Goal: Information Seeking & Learning: Learn about a topic

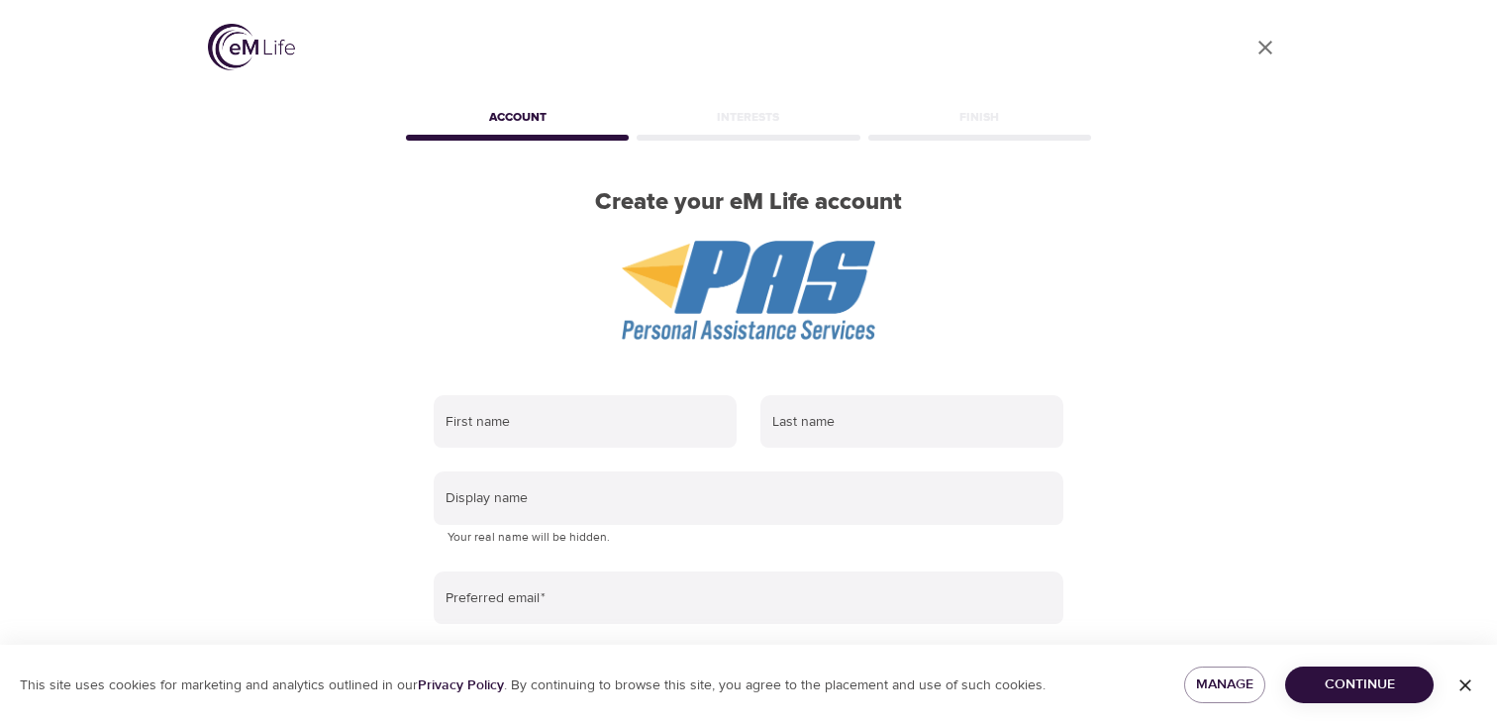
click at [233, 50] on img at bounding box center [251, 47] width 87 height 47
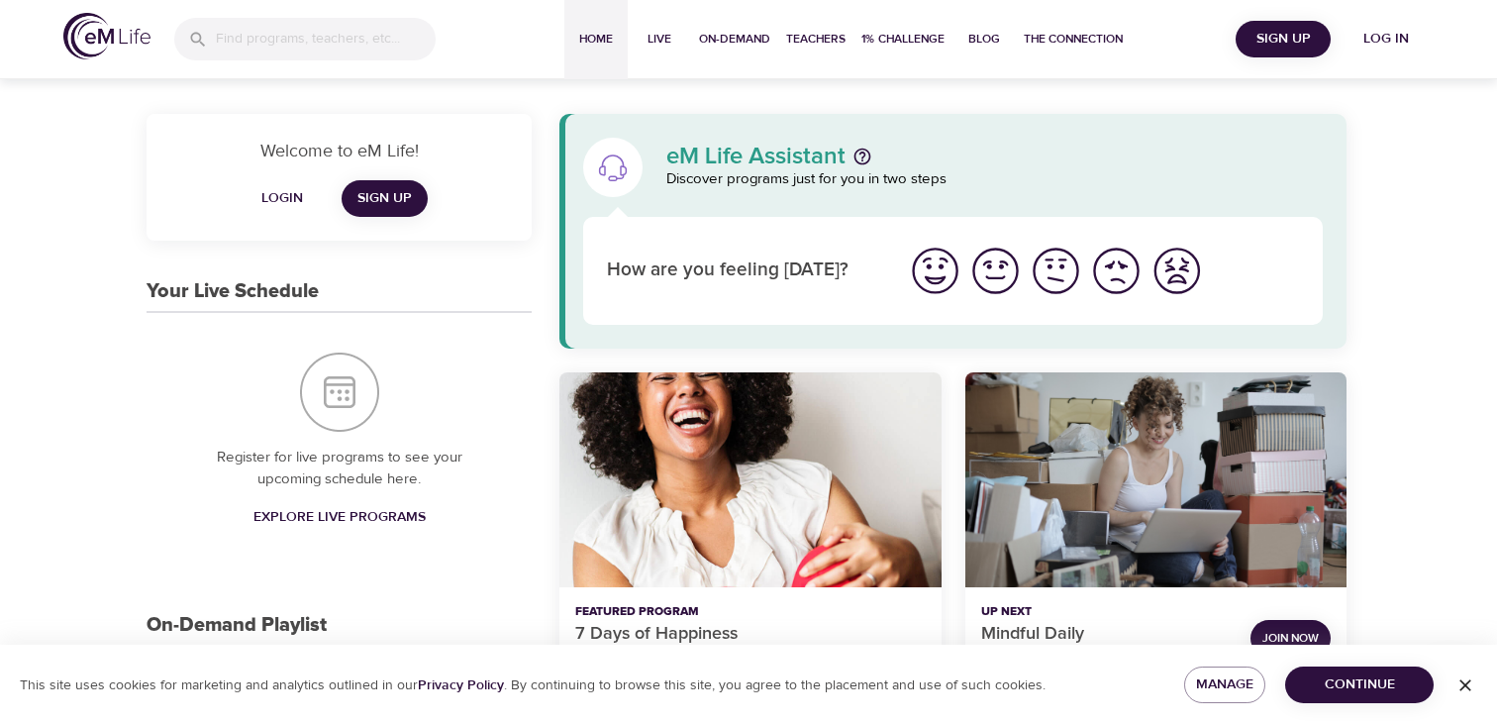
click at [284, 190] on span "Login" at bounding box center [282, 198] width 48 height 25
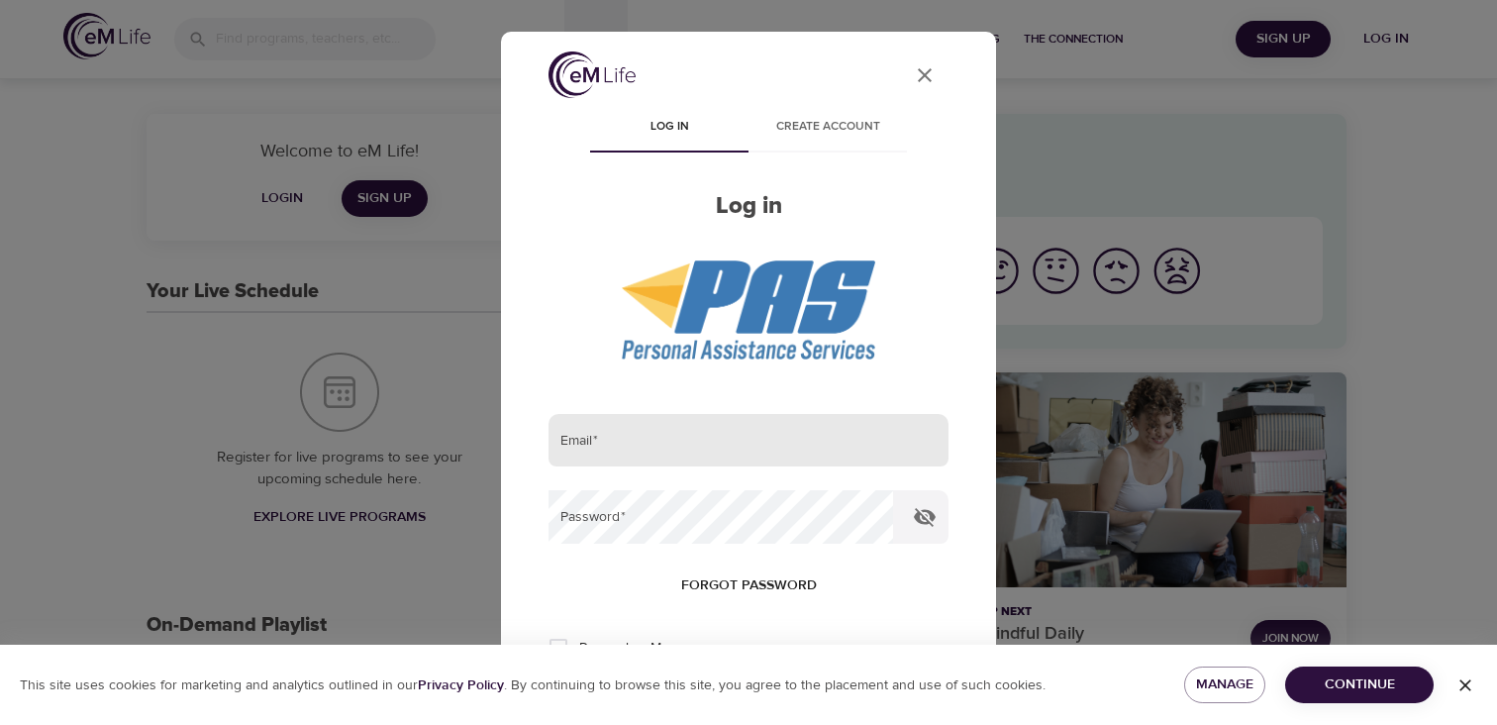
type input "[EMAIL_ADDRESS][DOMAIN_NAME]"
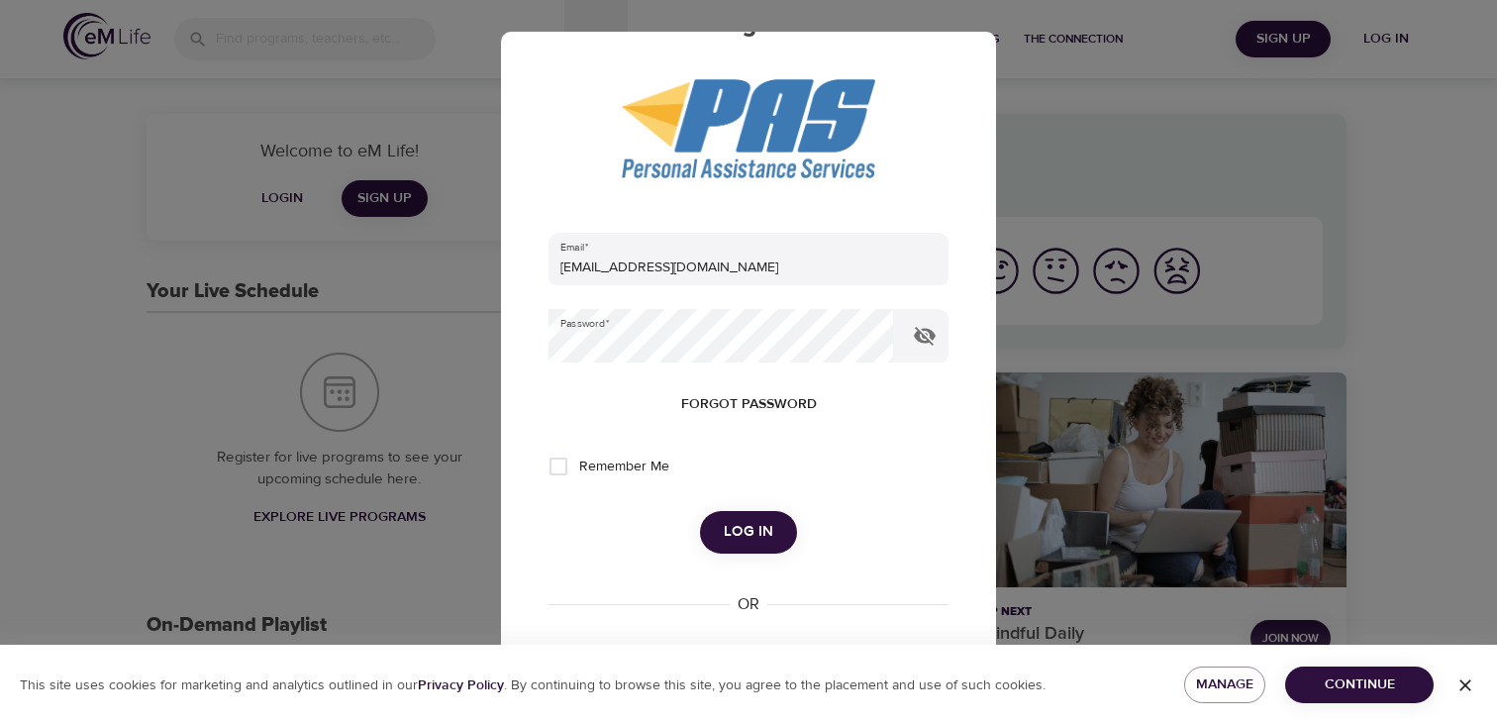
scroll to position [176, 0]
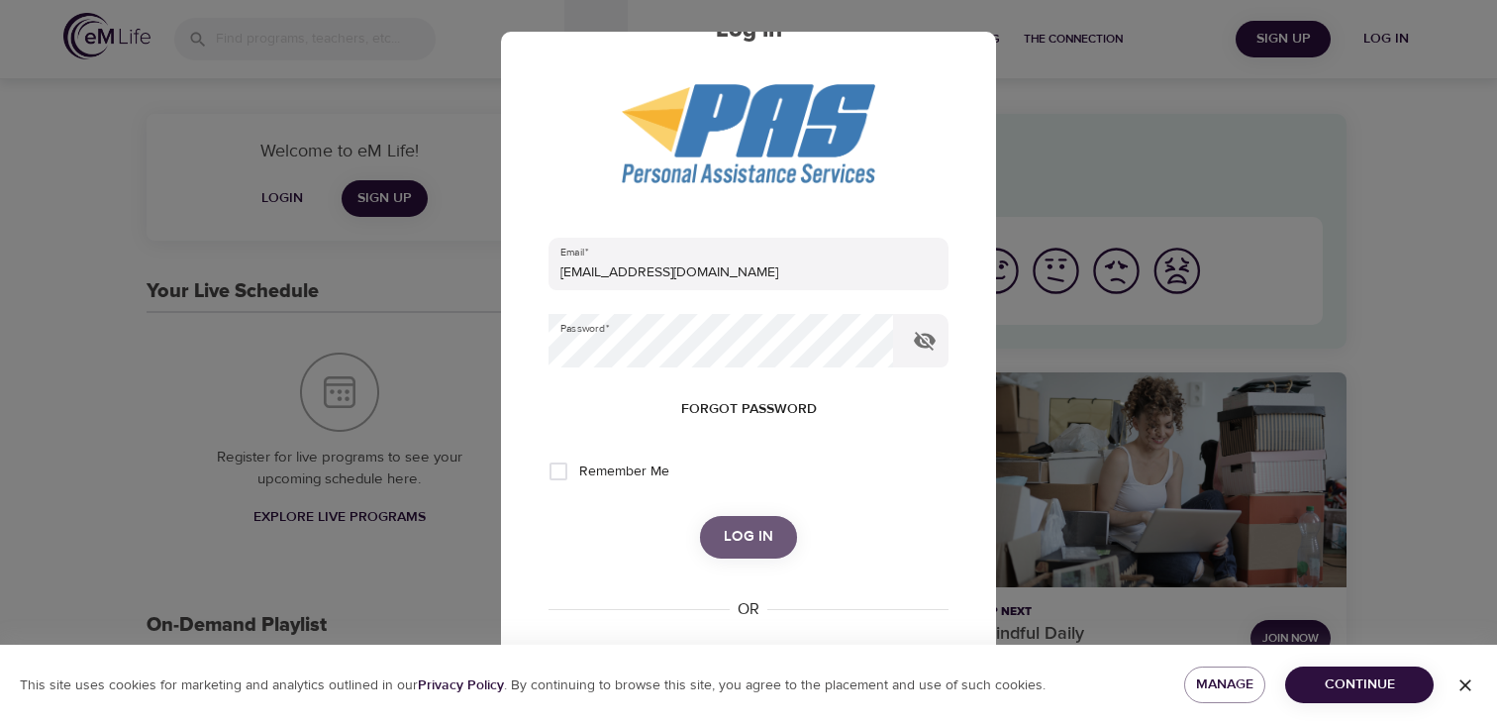
click at [749, 542] on span "Log in" at bounding box center [749, 537] width 50 height 26
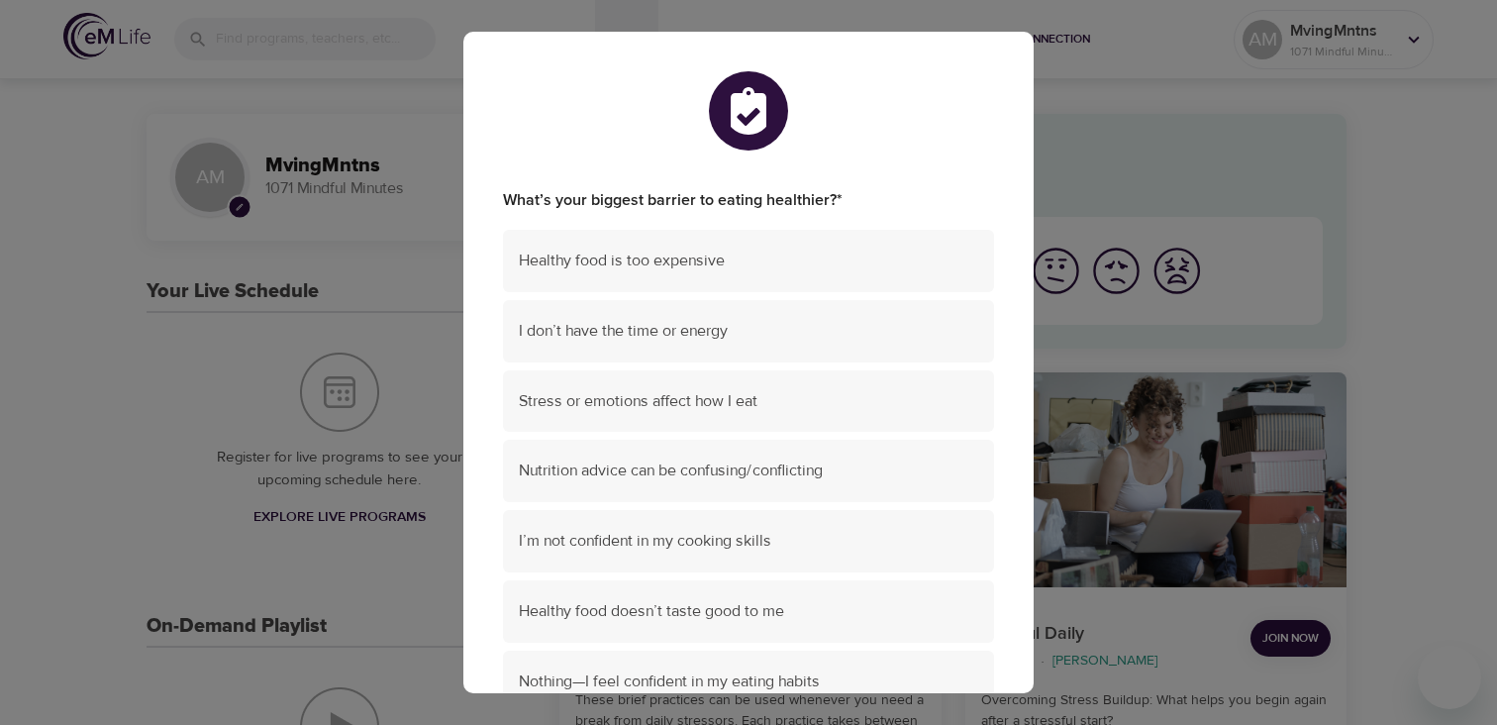
scroll to position [184, 0]
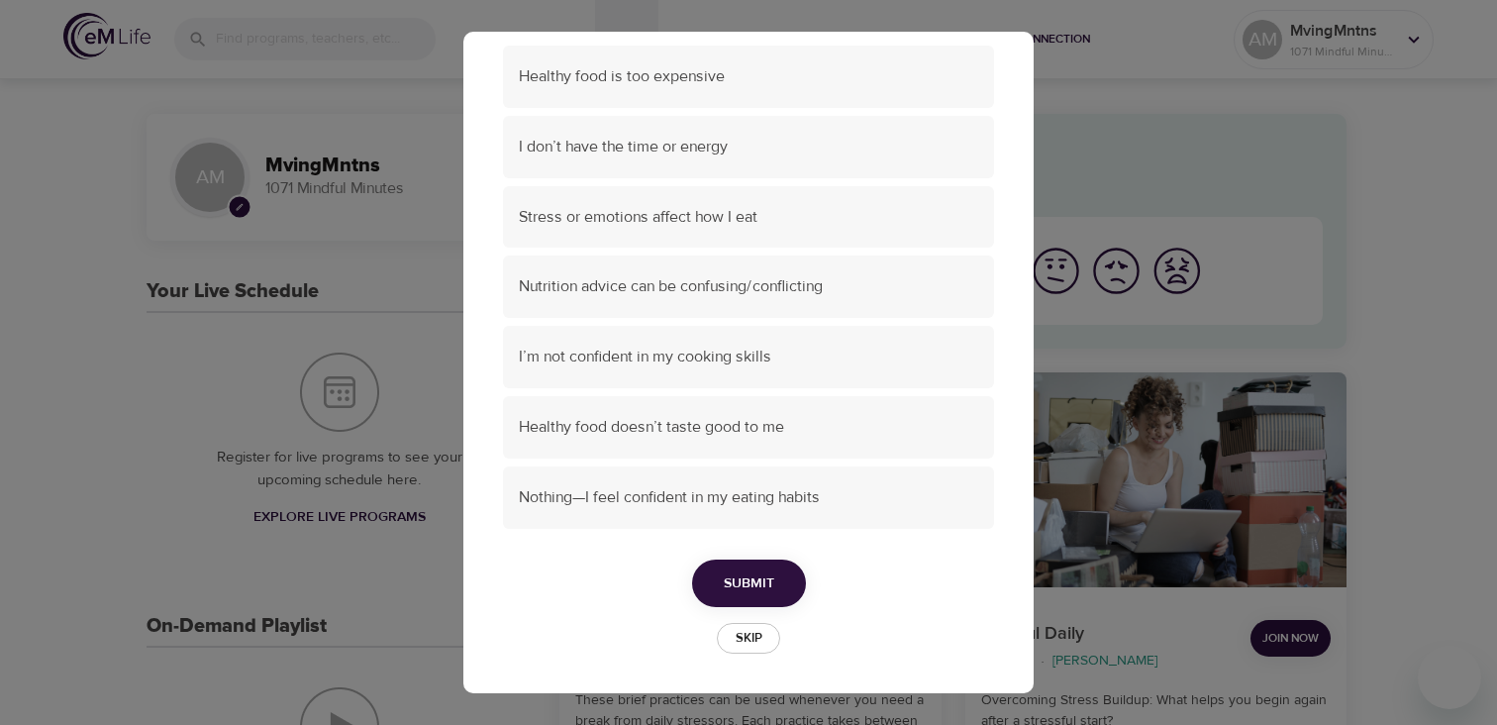
click at [762, 641] on span "Skip" at bounding box center [749, 638] width 44 height 23
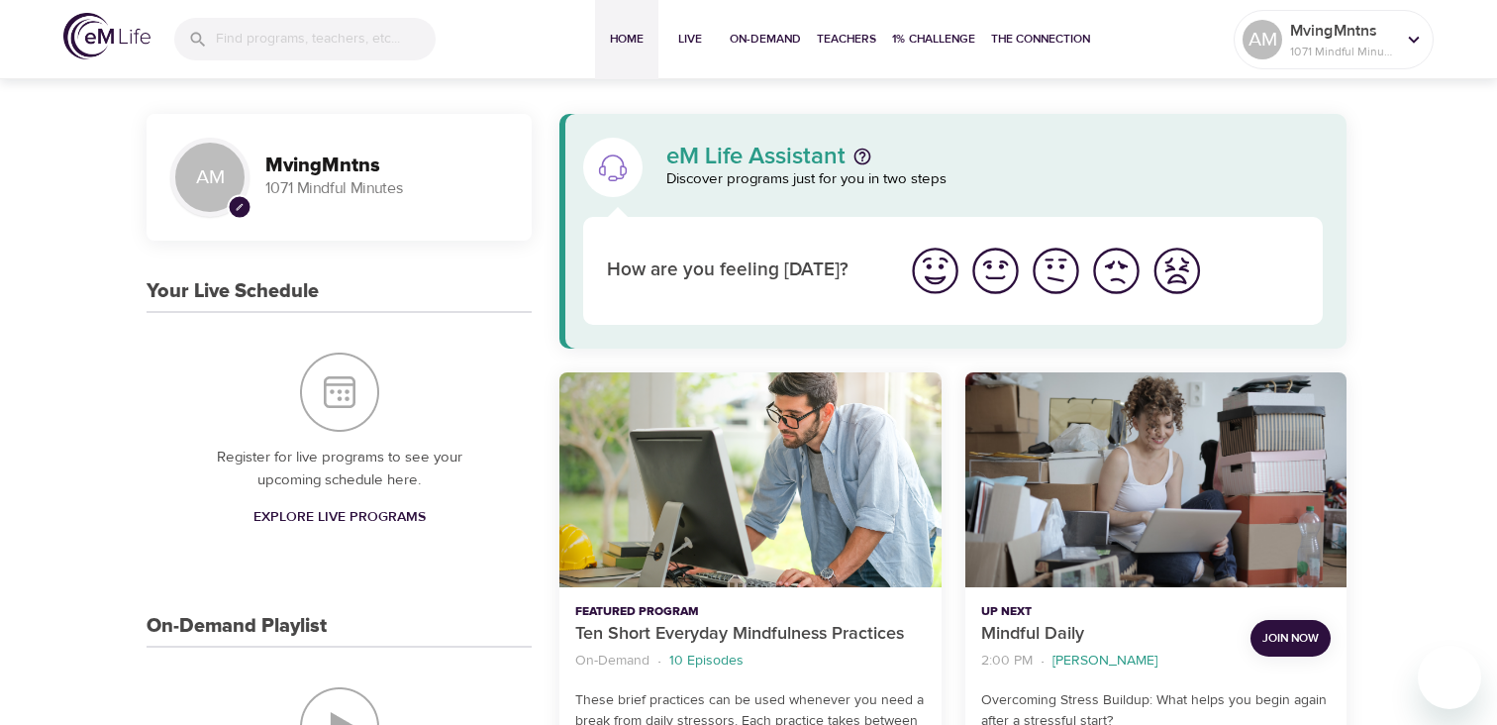
scroll to position [183, 0]
click at [690, 42] on span "Live" at bounding box center [690, 39] width 48 height 21
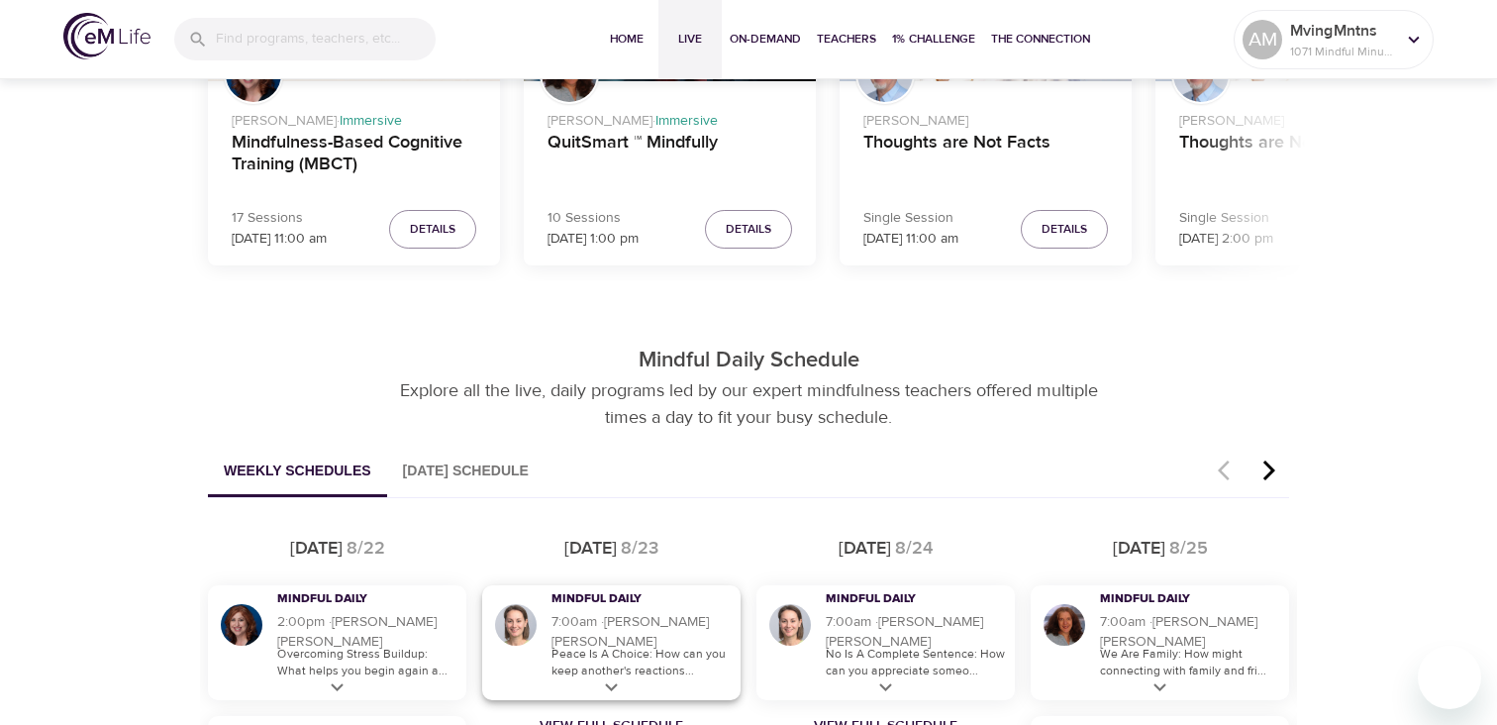
scroll to position [792, 0]
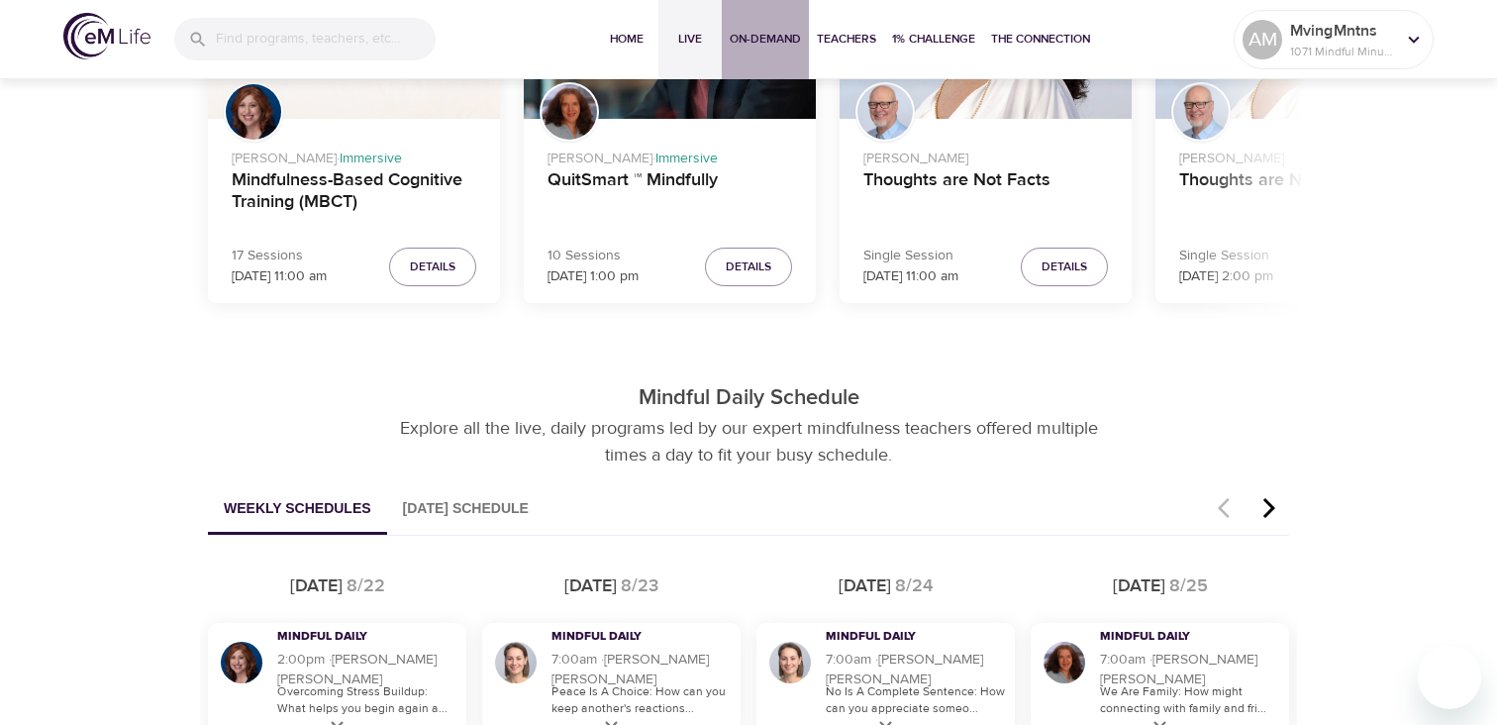
click at [744, 27] on button "On-Demand" at bounding box center [765, 39] width 87 height 79
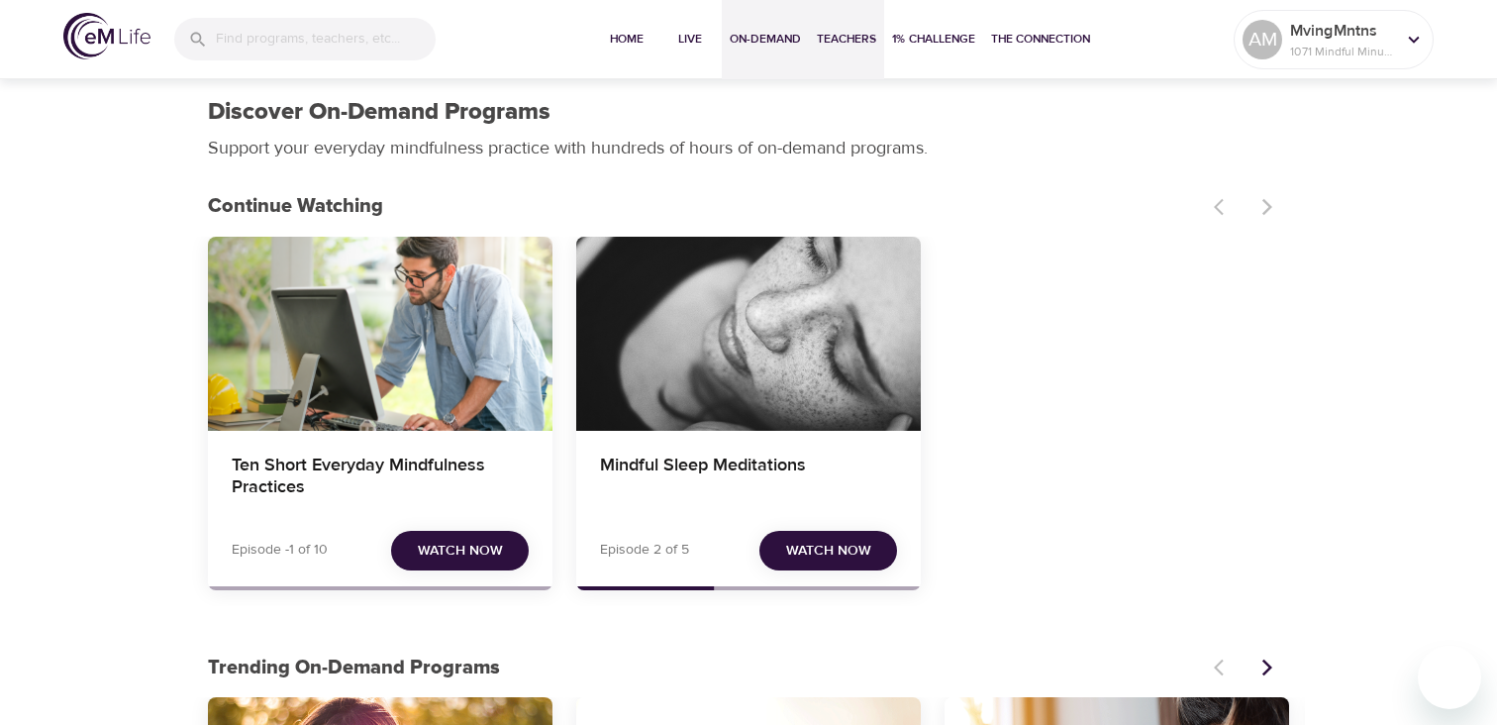
click at [840, 38] on span "Teachers" at bounding box center [846, 39] width 59 height 21
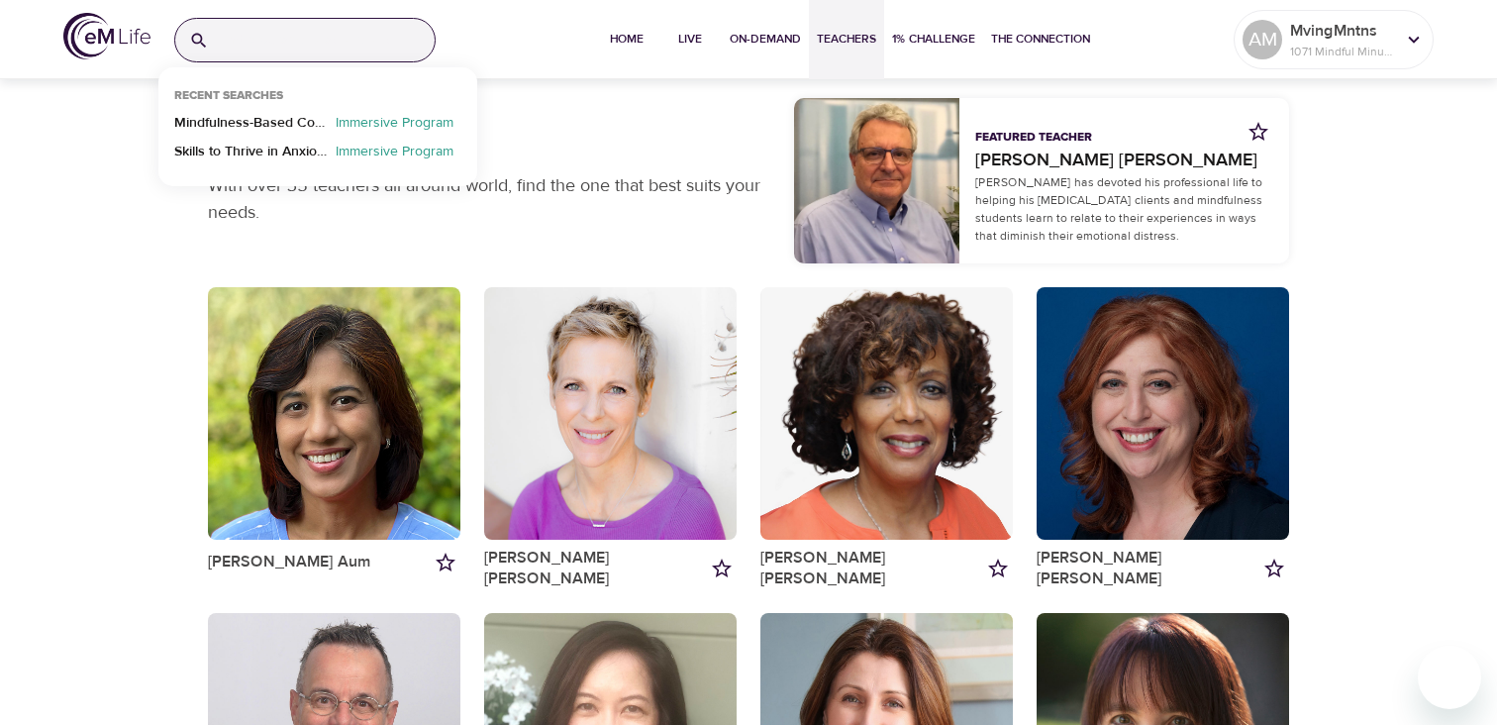
click at [243, 47] on input "search" at bounding box center [326, 40] width 218 height 43
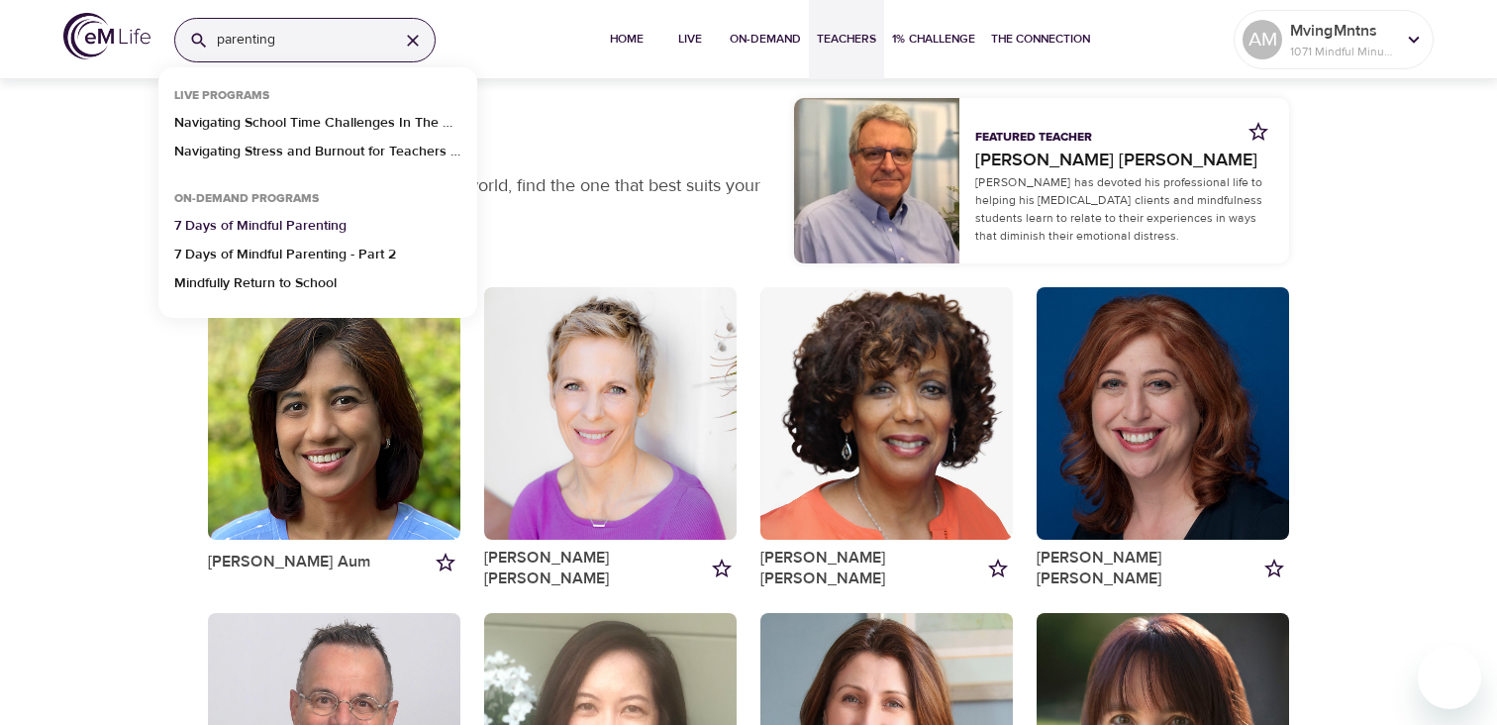
type input "parenting"
click at [271, 218] on p "7 Days of Mindful Parenting" at bounding box center [260, 230] width 172 height 29
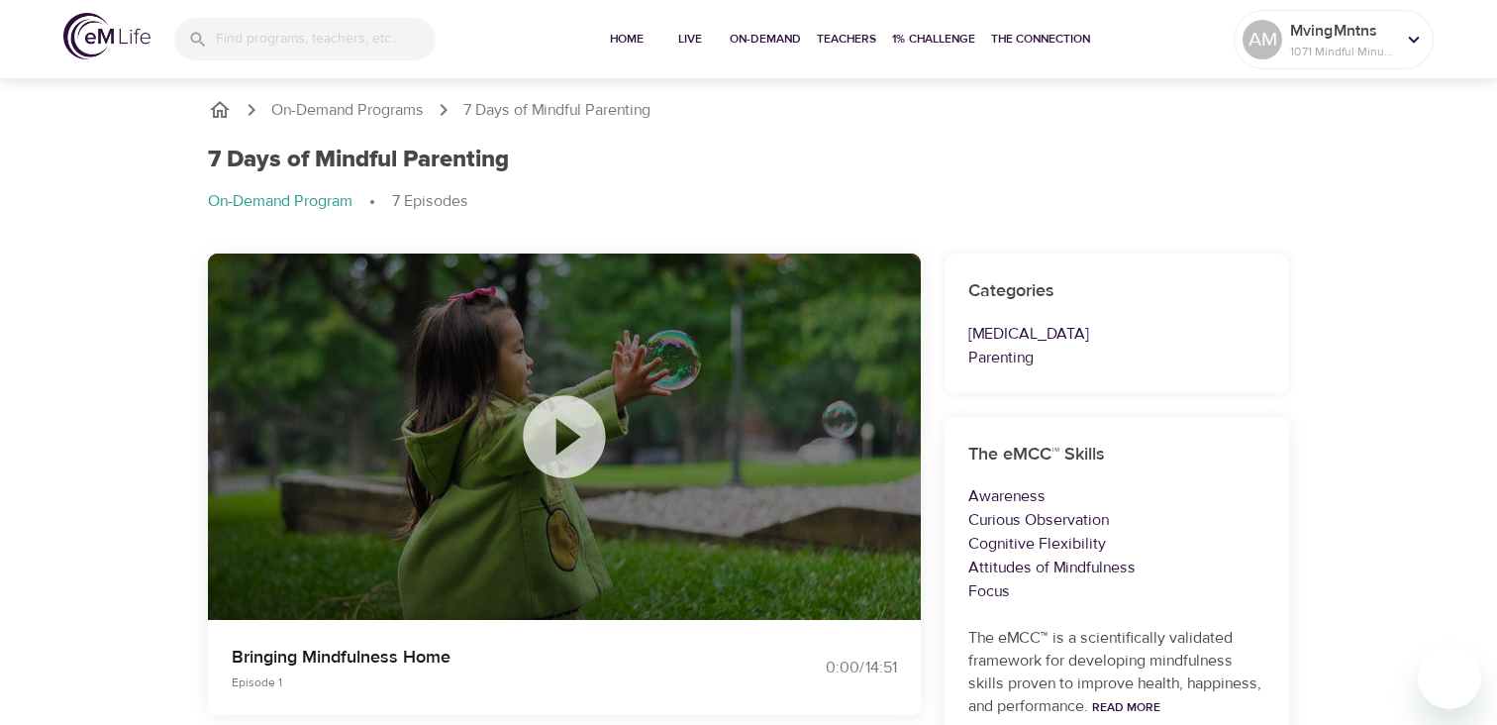
click at [223, 106] on icon "breadcrumb" at bounding box center [220, 110] width 24 height 24
